Goal: Task Accomplishment & Management: Manage account settings

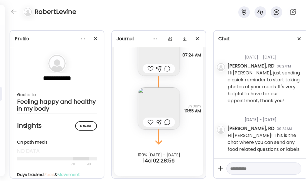
scroll to position [2960, 0]
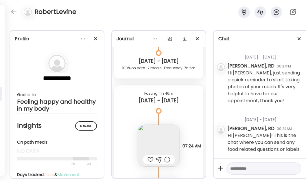
click at [14, 13] on div at bounding box center [13, 11] width 9 height 9
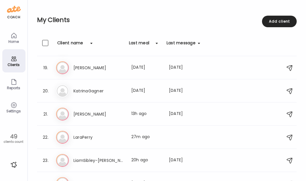
scroll to position [413, 0]
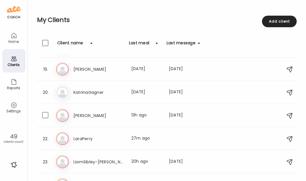
click at [164, 110] on div "Ki [PERSON_NAME] Last meal: 13h ago Last message: [DATE] You: Hi [PERSON_NAME],…" at bounding box center [167, 115] width 223 height 13
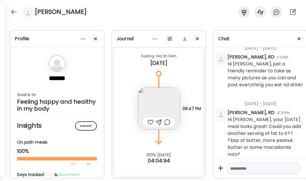
scroll to position [60, 0]
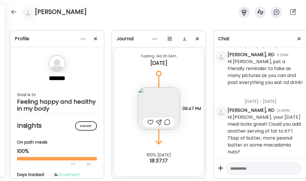
click at [159, 100] on img at bounding box center [159, 108] width 42 height 42
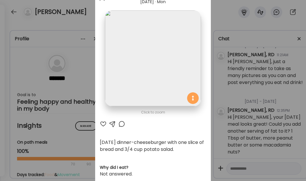
scroll to position [0, 0]
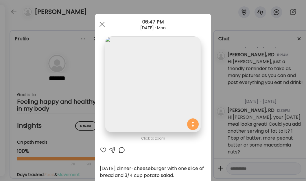
click at [106, 28] on div "[DATE] · Mon" at bounding box center [153, 27] width 116 height 5
click at [103, 26] on div at bounding box center [102, 25] width 12 height 12
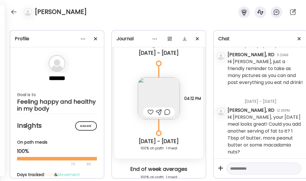
scroll to position [2500, 0]
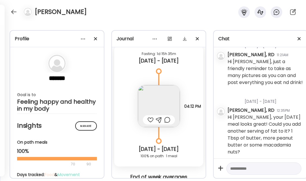
click at [168, 108] on img at bounding box center [159, 106] width 42 height 42
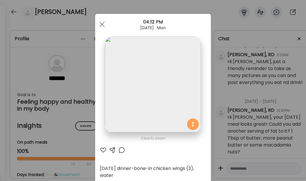
click at [105, 26] on div at bounding box center [102, 25] width 12 height 12
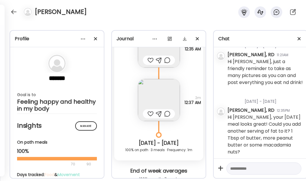
scroll to position [2343, 0]
click at [156, 97] on img at bounding box center [159, 100] width 42 height 42
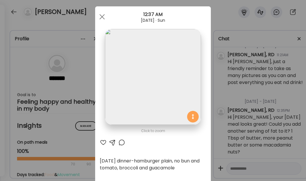
scroll to position [0, 0]
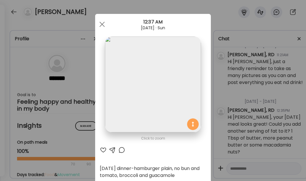
click at [100, 23] on span at bounding box center [102, 24] width 5 height 5
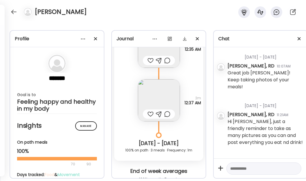
click at [15, 12] on div at bounding box center [13, 11] width 9 height 9
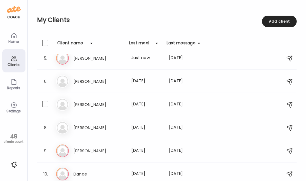
scroll to position [71, 0]
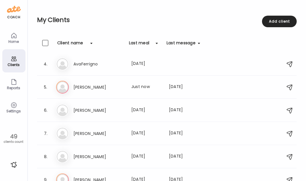
click at [11, 113] on div "Settings" at bounding box center [13, 111] width 21 height 4
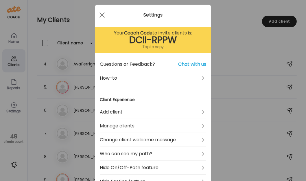
scroll to position [26, 0]
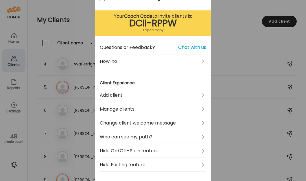
click at [177, 139] on link "Who can see my path?" at bounding box center [153, 137] width 106 height 14
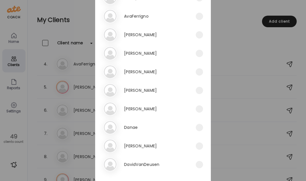
scroll to position [144, 0]
